Goal: Task Accomplishment & Management: Use online tool/utility

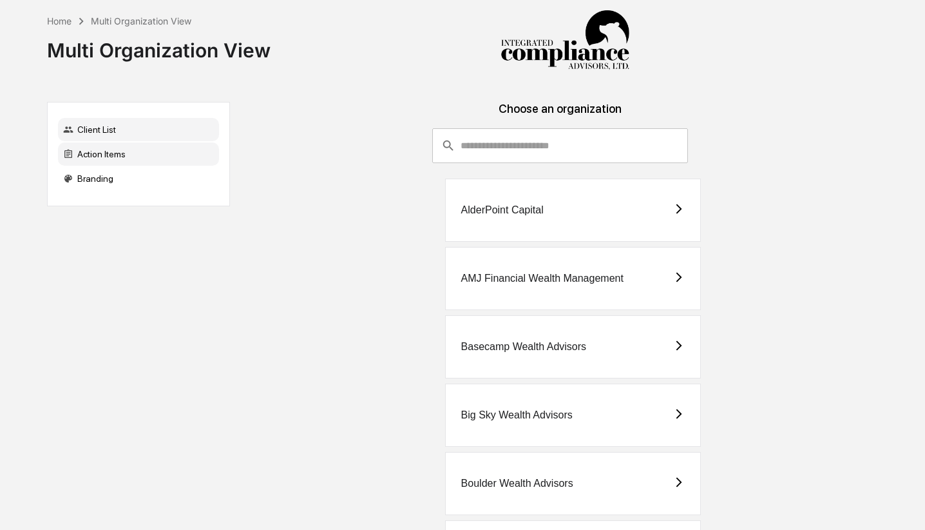
click at [122, 160] on div "Action Items" at bounding box center [138, 153] width 161 height 23
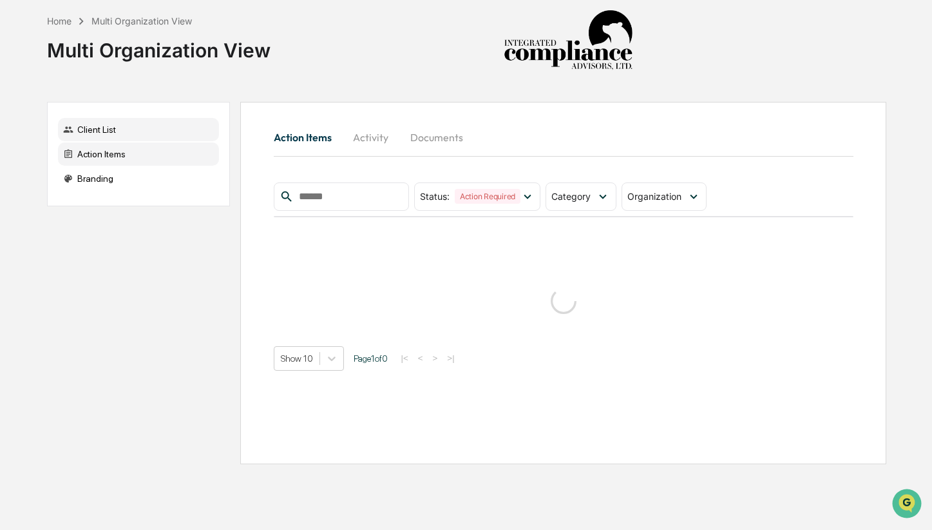
click at [113, 122] on div "Client List" at bounding box center [138, 129] width 161 height 23
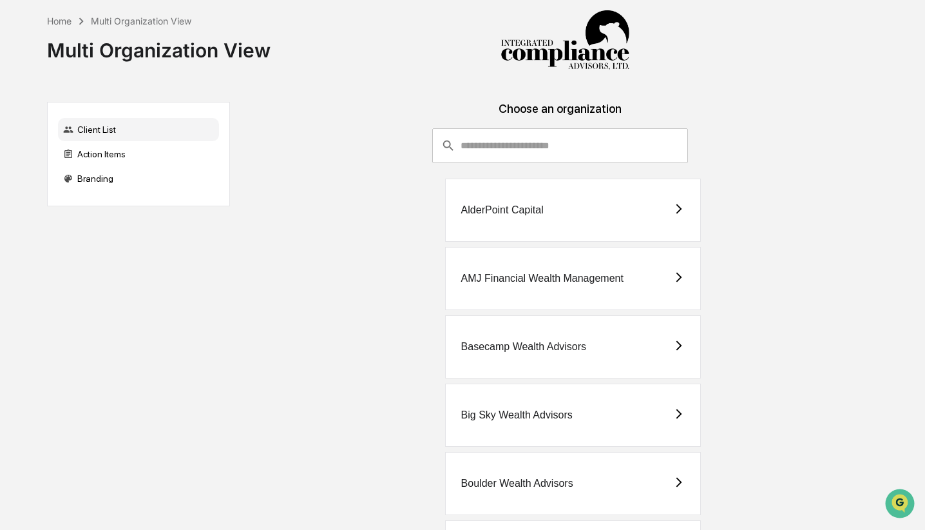
click at [491, 155] on input "consultant-dashboard__filter-organizations-search-bar" at bounding box center [574, 145] width 227 height 35
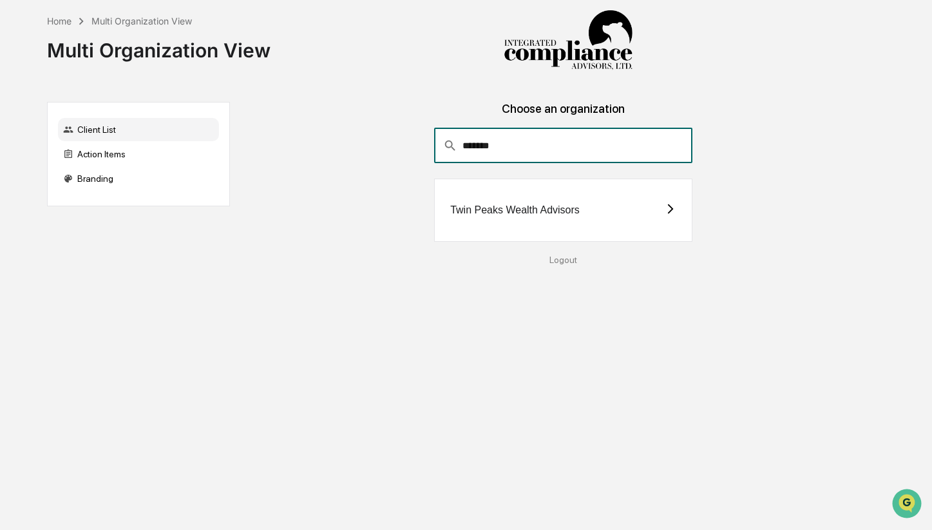
type input "*******"
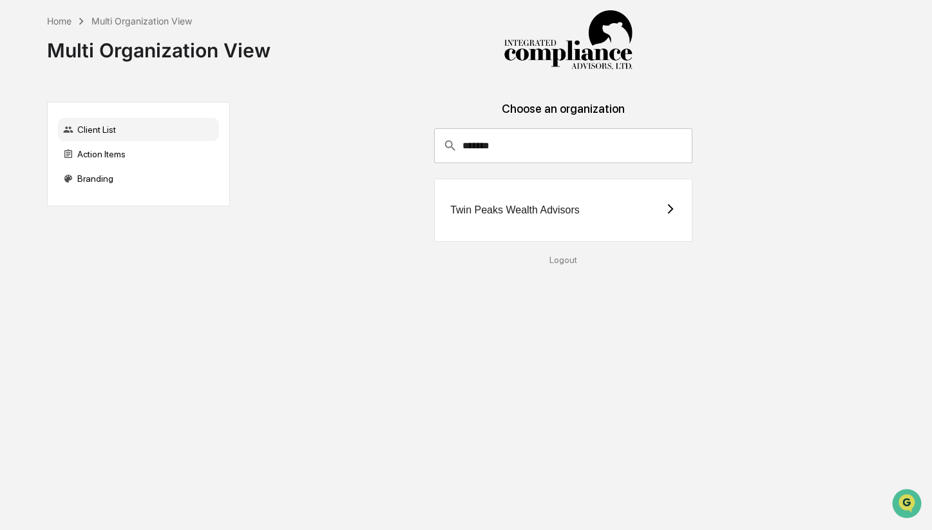
click at [542, 202] on div "Twin Peaks Wealth Advisors" at bounding box center [563, 209] width 258 height 63
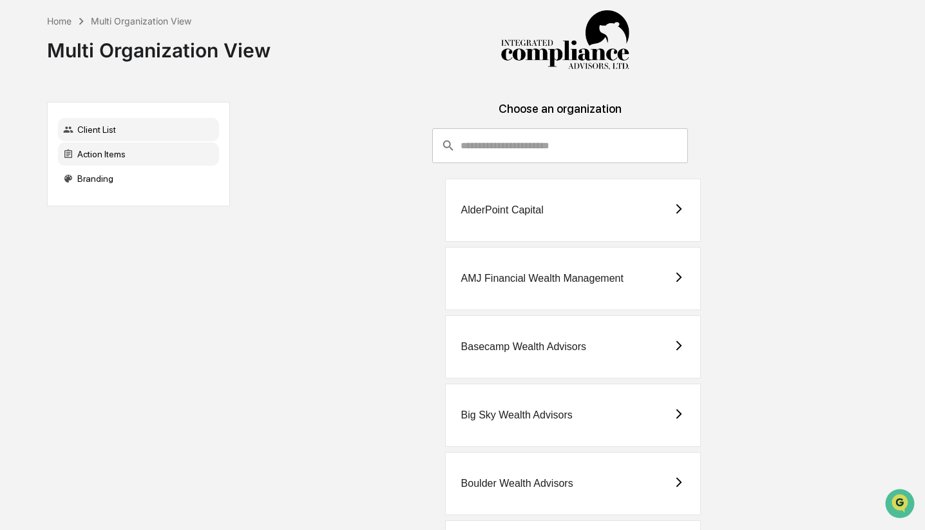
click at [163, 154] on div "Action Items" at bounding box center [138, 153] width 161 height 23
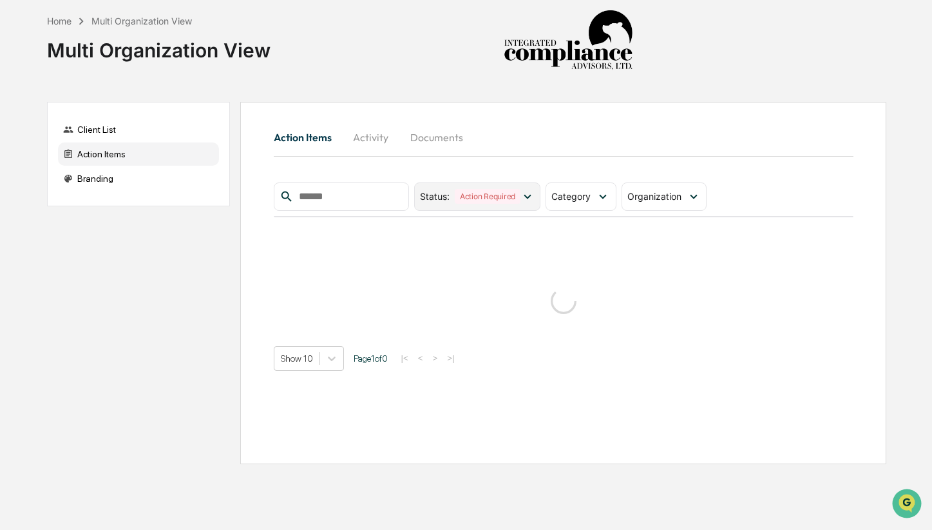
click at [535, 195] on icon at bounding box center [528, 196] width 14 height 14
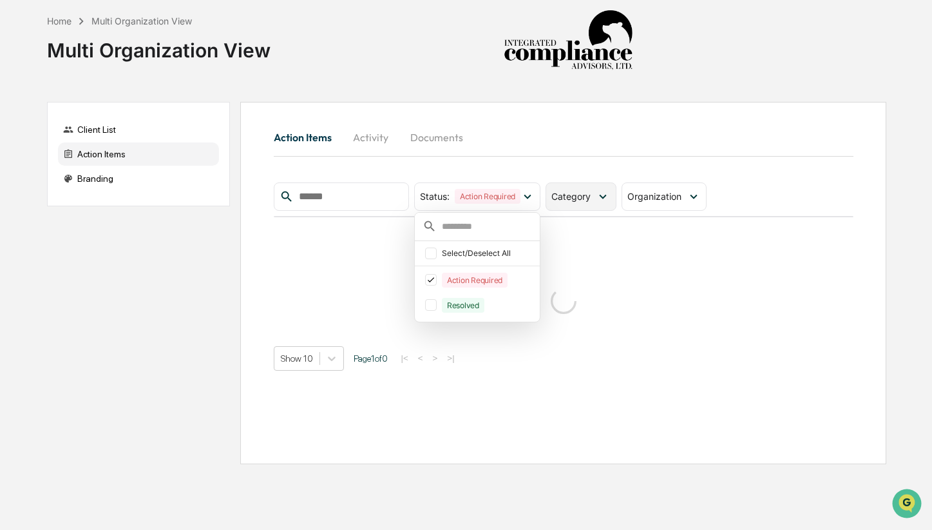
click at [596, 204] on div "Category" at bounding box center [581, 196] width 70 height 28
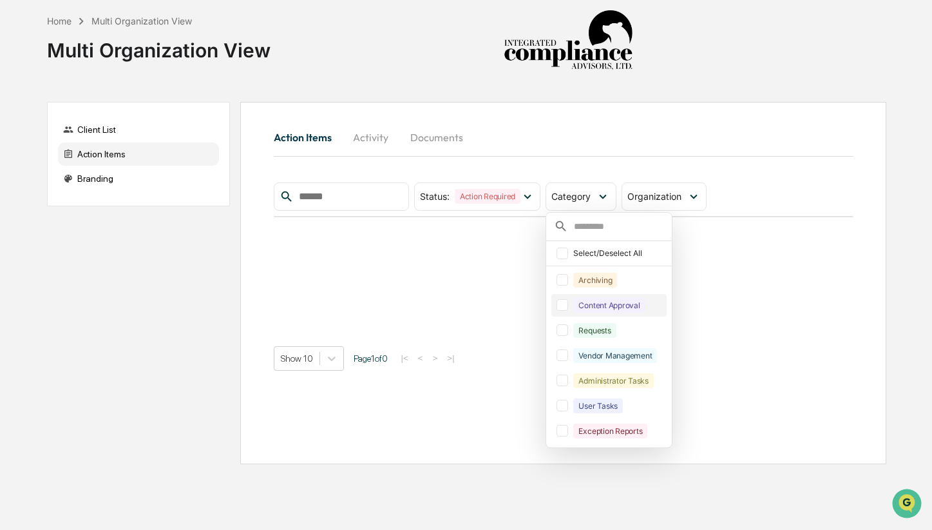
click at [561, 301] on div at bounding box center [563, 305] width 12 height 12
click at [568, 331] on div at bounding box center [563, 330] width 12 height 12
click at [743, 102] on div "Action Items Activity Documents Status : Action Required Select/Deselect All Ac…" at bounding box center [562, 283] width 645 height 362
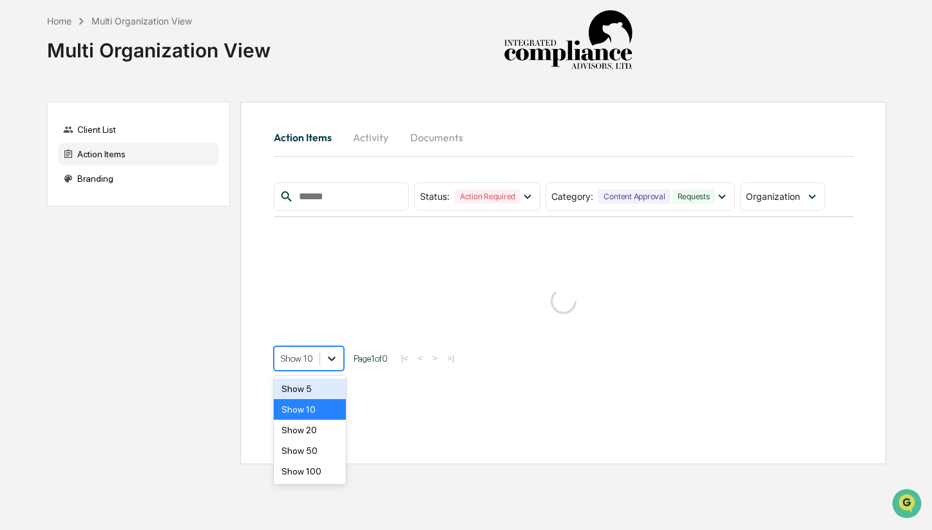
click at [336, 354] on icon at bounding box center [331, 358] width 13 height 13
click at [318, 455] on div "Show 50" at bounding box center [310, 450] width 73 height 21
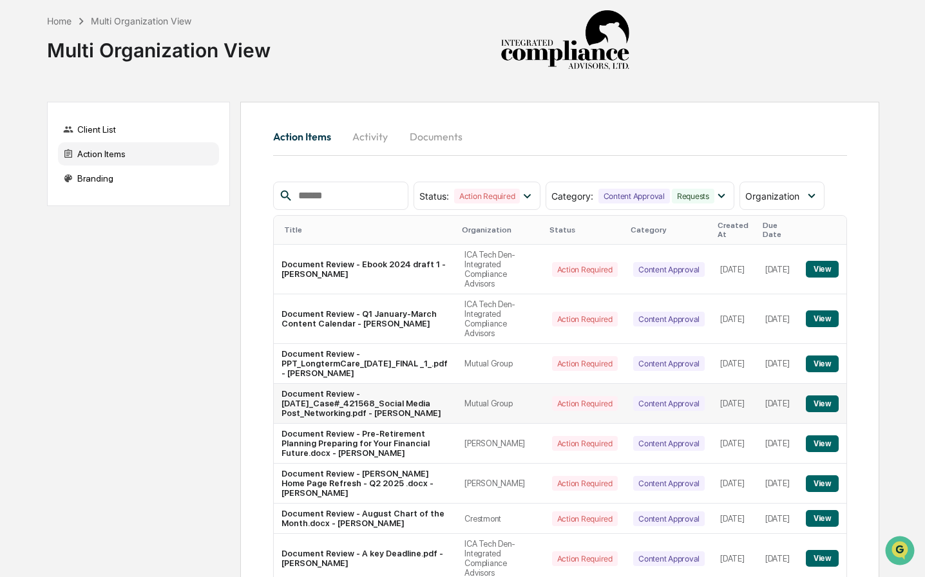
scroll to position [120, 0]
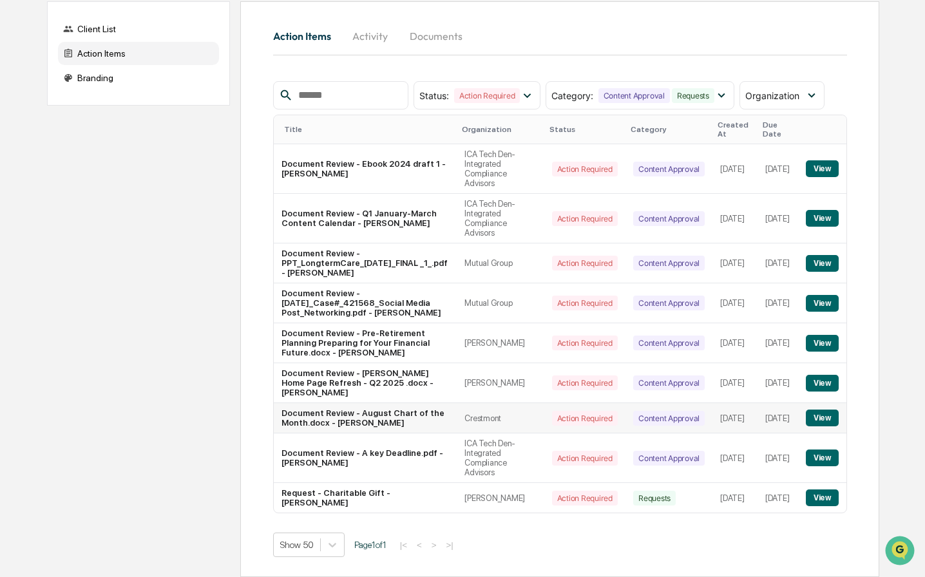
click at [812, 410] on button "View" at bounding box center [822, 418] width 33 height 17
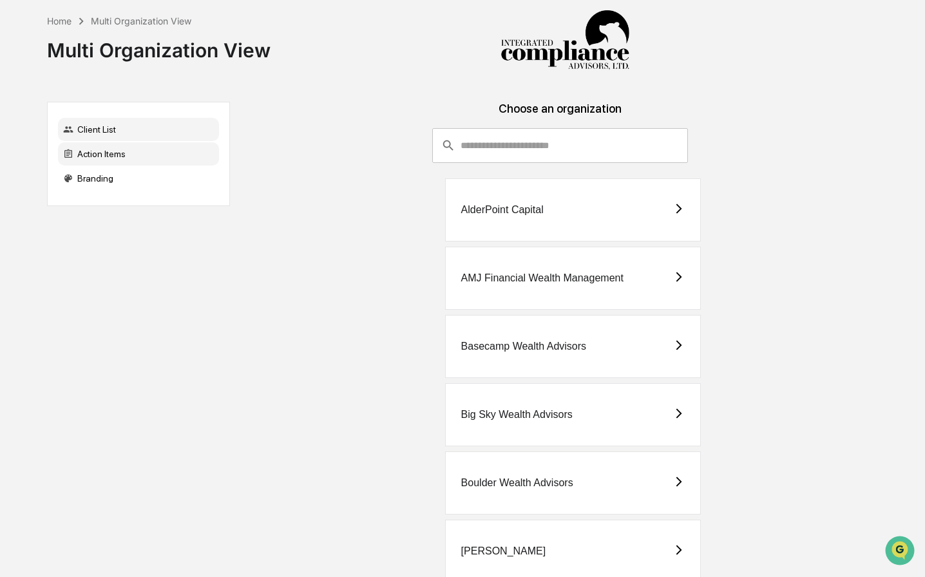
click at [188, 156] on div "Action Items" at bounding box center [138, 153] width 161 height 23
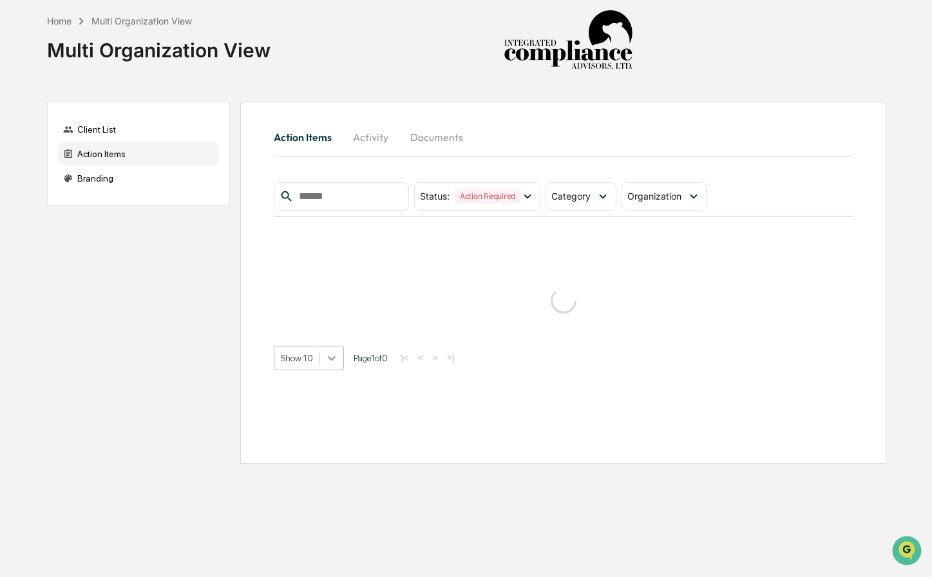
click at [329, 357] on icon at bounding box center [331, 358] width 13 height 13
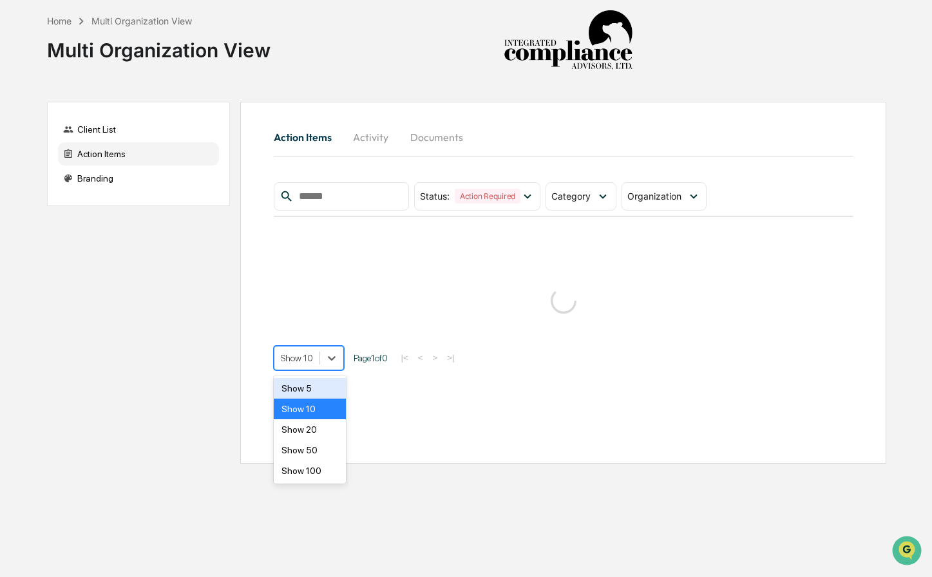
click at [327, 449] on div "Show 50" at bounding box center [310, 450] width 73 height 21
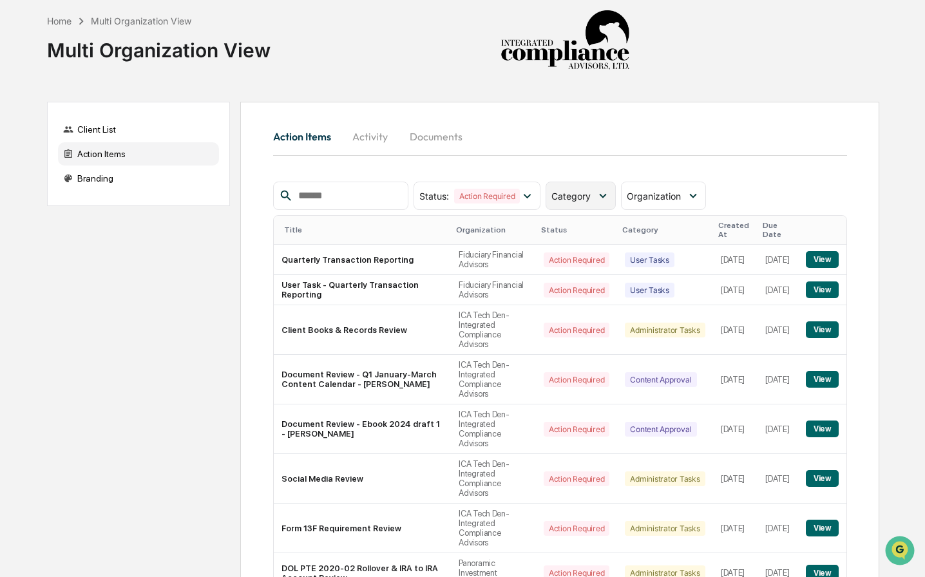
click at [587, 196] on span "Category" at bounding box center [570, 196] width 39 height 11
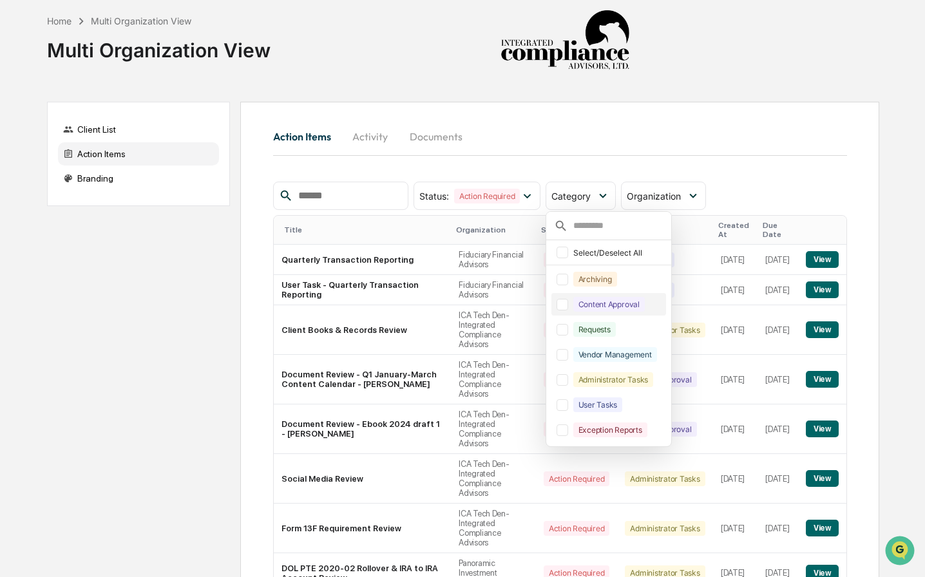
click at [568, 305] on div at bounding box center [563, 305] width 12 height 12
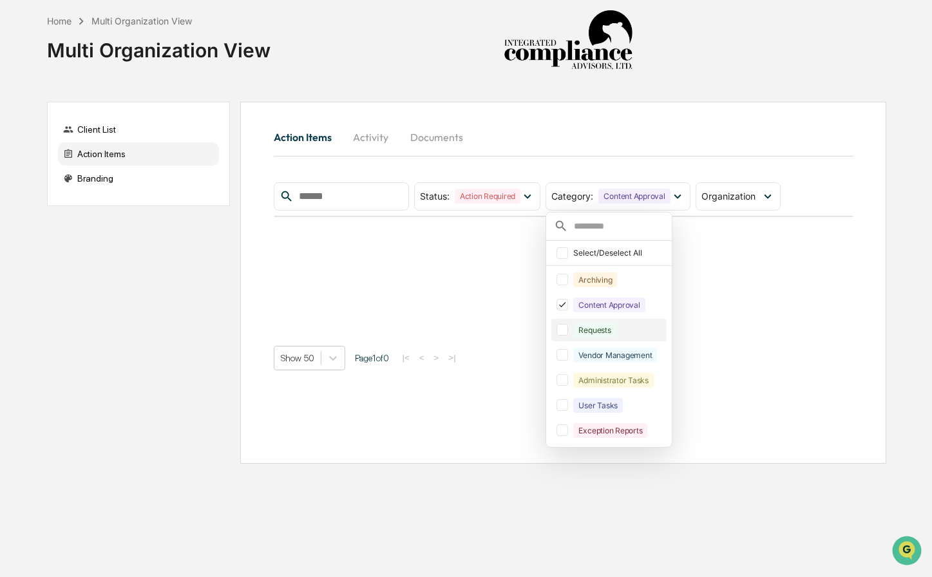
click at [568, 332] on div at bounding box center [563, 330] width 12 height 12
click at [823, 81] on div "Home Multi Organization View Multi Organization View" at bounding box center [466, 40] width 839 height 81
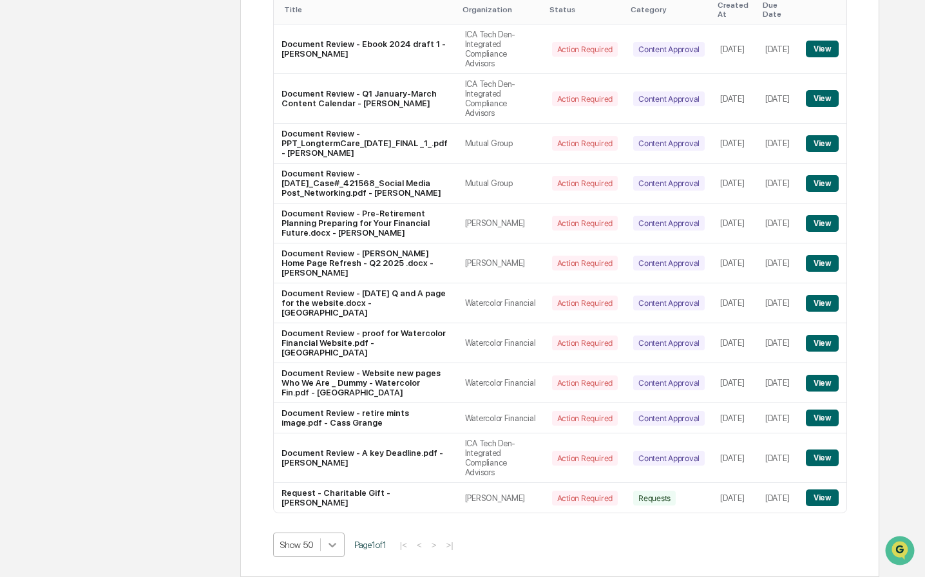
scroll to position [336, 0]
click at [338, 545] on body "Home Multi Organization View Multi Organization View Client List Action Items B…" at bounding box center [462, 179] width 925 height 798
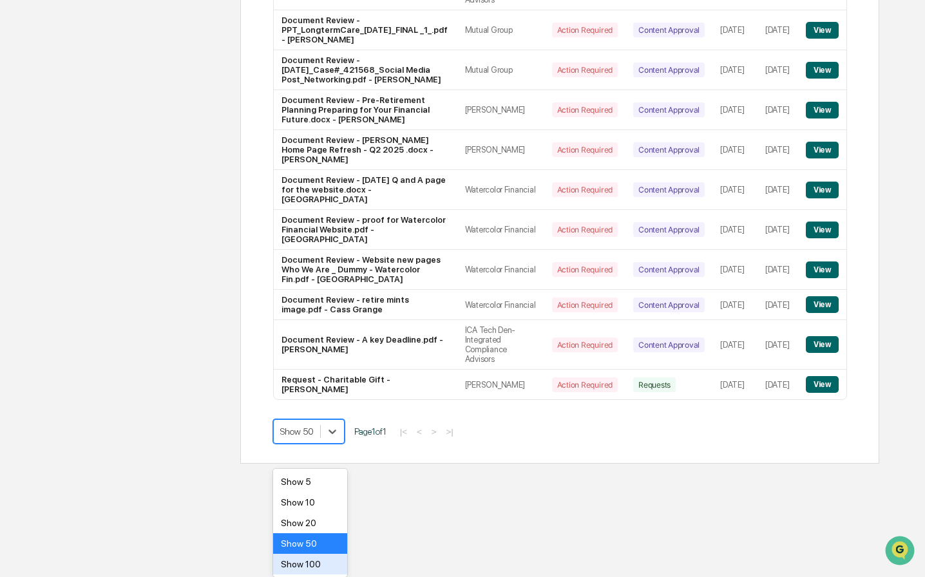
click at [318, 557] on div "Show 100" at bounding box center [310, 564] width 74 height 21
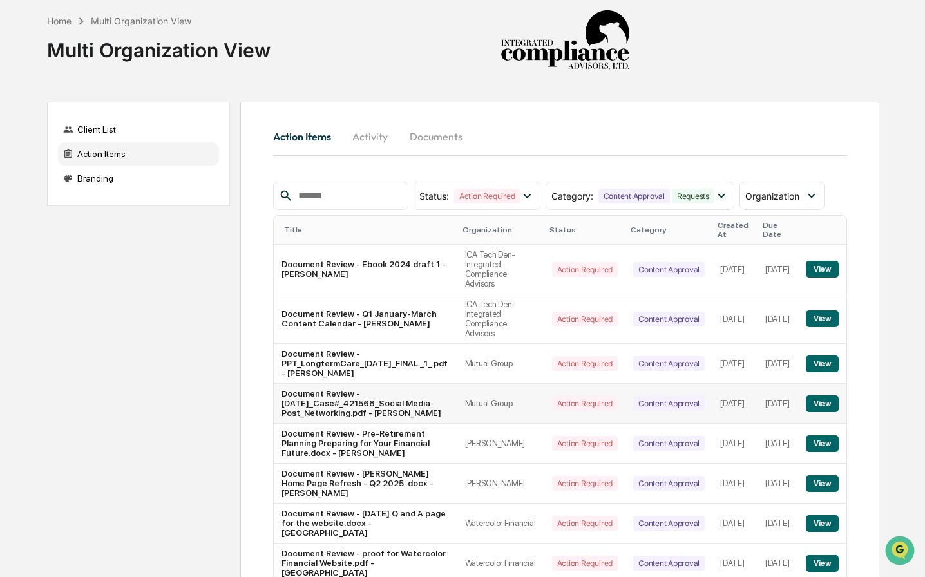
scroll to position [240, 0]
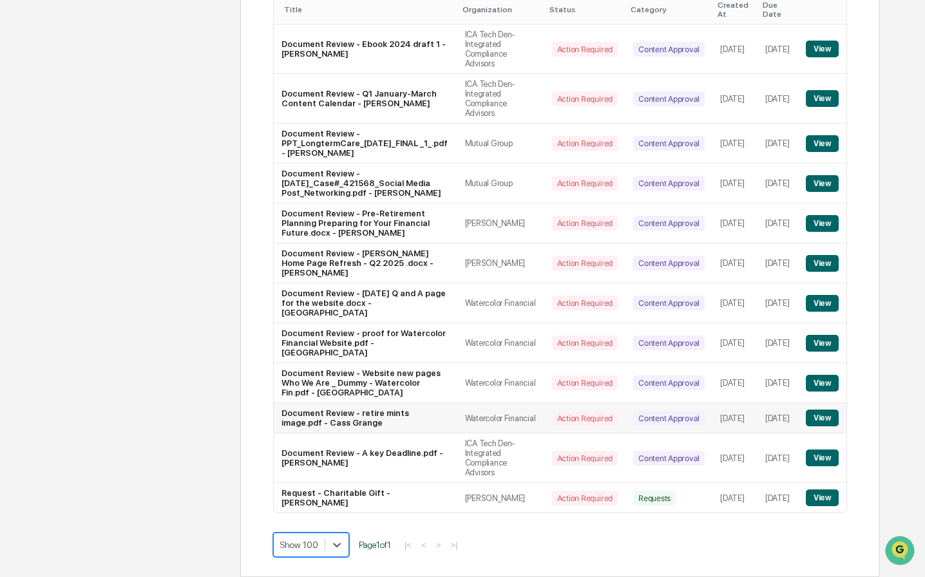
click at [360, 406] on td "Document Review - retire mints image.pdf - Cass Grange" at bounding box center [366, 418] width 184 height 30
click at [823, 410] on button "View" at bounding box center [822, 418] width 33 height 17
